Goal: Transaction & Acquisition: Subscribe to service/newsletter

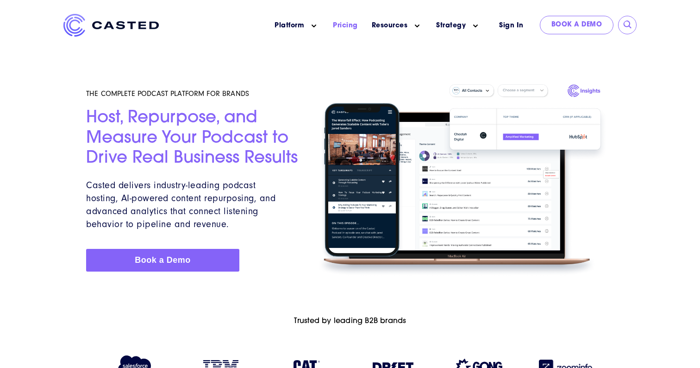
click at [348, 24] on link "Pricing" at bounding box center [345, 26] width 25 height 10
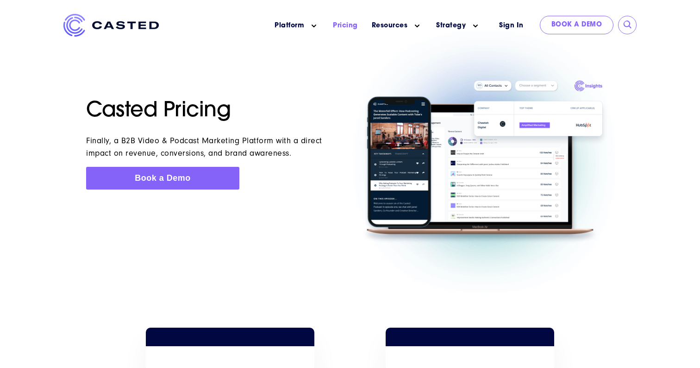
click at [346, 26] on link "Pricing" at bounding box center [345, 26] width 25 height 10
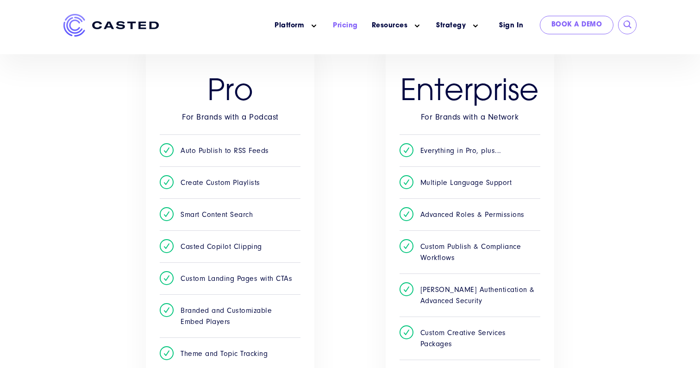
scroll to position [297, 0]
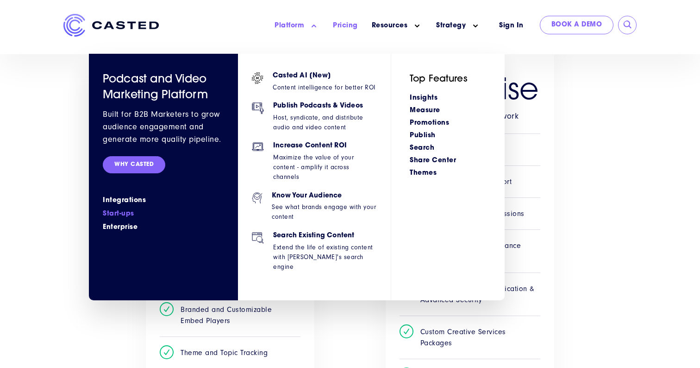
click at [115, 215] on link "Start-ups" at bounding box center [163, 214] width 121 height 10
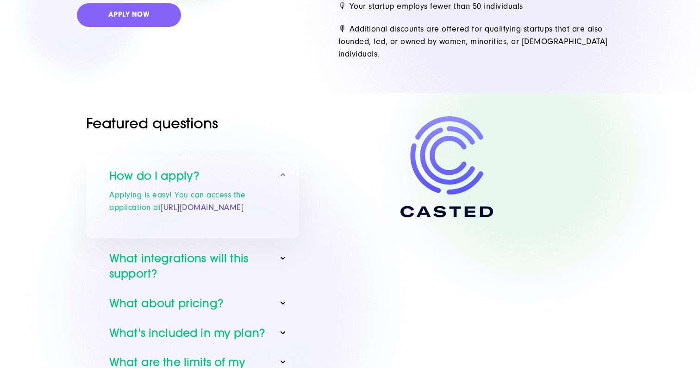
scroll to position [2290, 0]
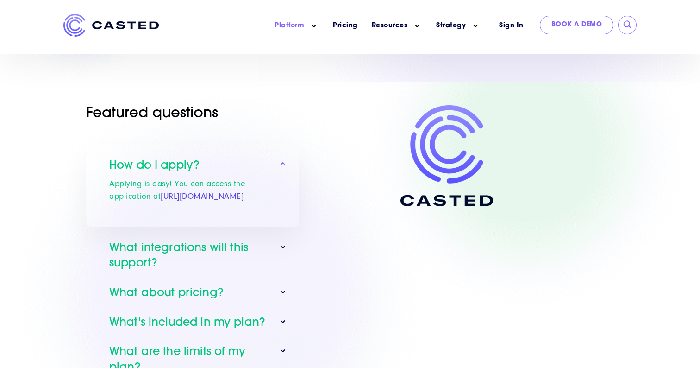
click at [281, 292] on icon at bounding box center [283, 291] width 5 height 3
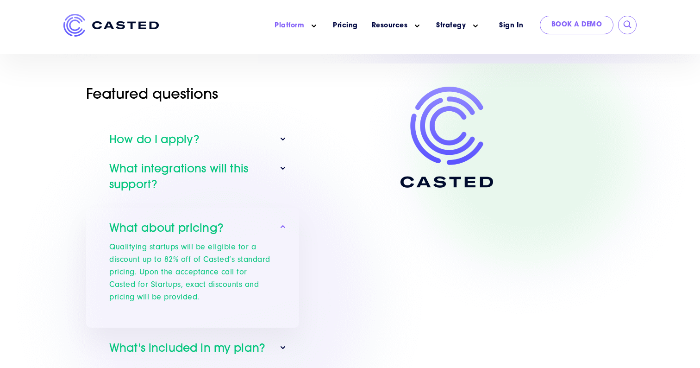
scroll to position [2309, 0]
